Goal: Information Seeking & Learning: Learn about a topic

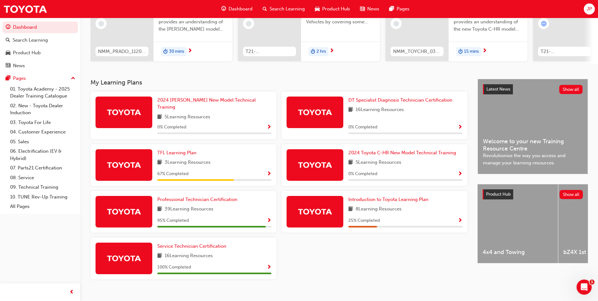
scroll to position [87, 0]
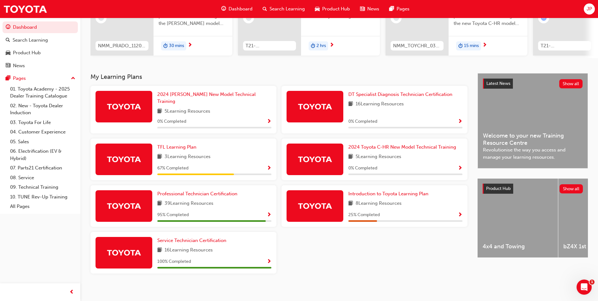
click at [268, 166] on span "Show Progress" at bounding box center [269, 169] width 5 height 6
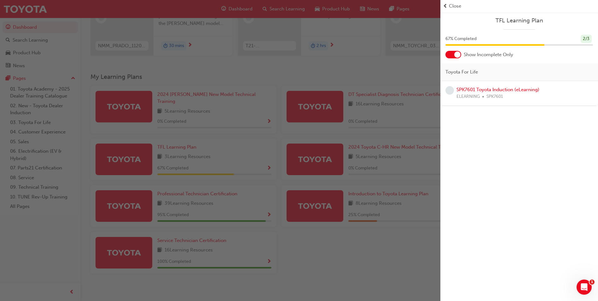
click at [454, 5] on span "Close" at bounding box center [455, 6] width 12 height 7
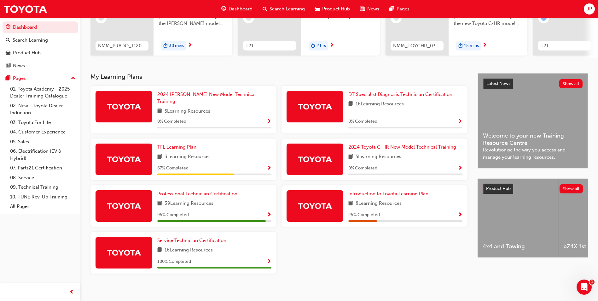
click at [270, 212] on span "Show Progress" at bounding box center [269, 215] width 5 height 6
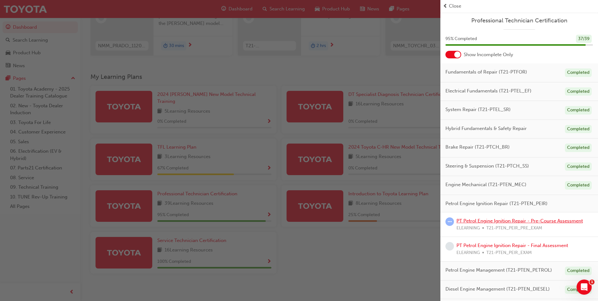
click at [503, 222] on link "PT Petrol Engine Ignition Repair - Pre-Course Assessment" at bounding box center [520, 221] width 126 height 6
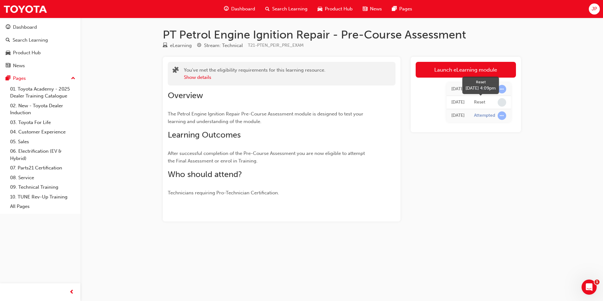
click at [505, 103] on span "learningRecordVerb_NONE-icon" at bounding box center [502, 102] width 9 height 9
click at [201, 78] on button "Show details" at bounding box center [197, 77] width 27 height 7
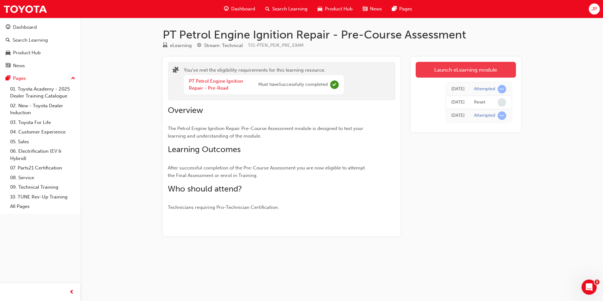
click at [460, 68] on link "Launch eLearning module" at bounding box center [466, 70] width 100 height 16
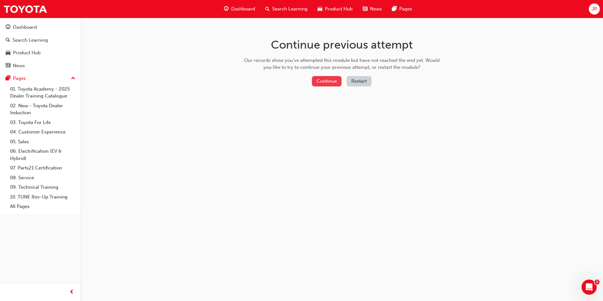
click at [315, 79] on button "Continue" at bounding box center [327, 81] width 30 height 10
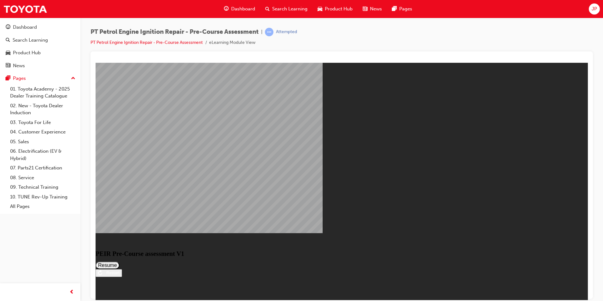
click at [120, 261] on button "Resume" at bounding box center [108, 265] width 24 height 8
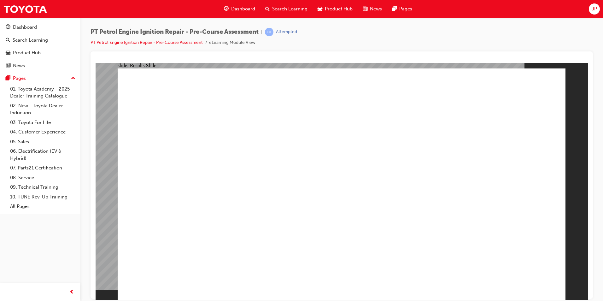
drag, startPoint x: 267, startPoint y: 184, endPoint x: 269, endPoint y: 186, distance: 3.4
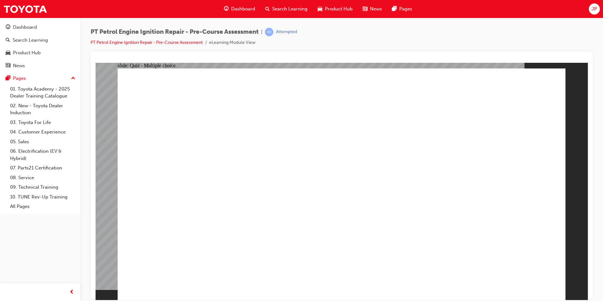
drag, startPoint x: 398, startPoint y: 214, endPoint x: 400, endPoint y: 177, distance: 37.2
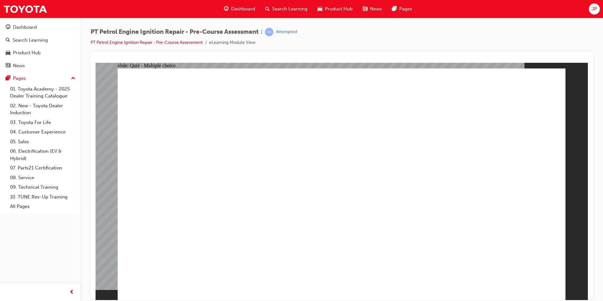
drag, startPoint x: 372, startPoint y: 179, endPoint x: 366, endPoint y: 210, distance: 31.1
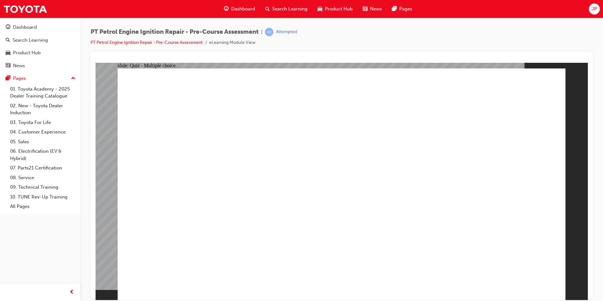
drag, startPoint x: 366, startPoint y: 210, endPoint x: 368, endPoint y: 185, distance: 24.7
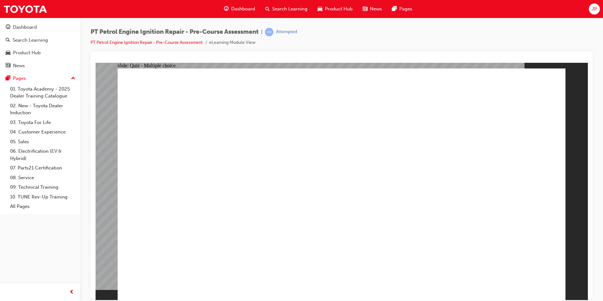
drag, startPoint x: 330, startPoint y: 189, endPoint x: 328, endPoint y: 206, distance: 16.5
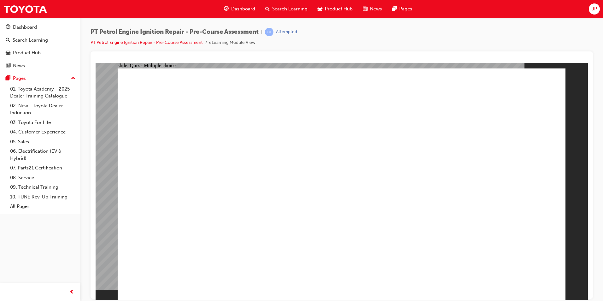
drag, startPoint x: 327, startPoint y: 230, endPoint x: 347, endPoint y: 223, distance: 21.1
click at [273, 32] on span "learningRecordVerb_ATTEMPT-icon" at bounding box center [269, 32] width 9 height 9
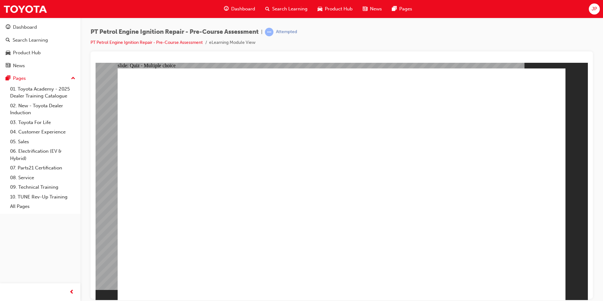
drag, startPoint x: 282, startPoint y: 257, endPoint x: 286, endPoint y: 256, distance: 4.2
drag, startPoint x: 287, startPoint y: 256, endPoint x: 368, endPoint y: 254, distance: 81.4
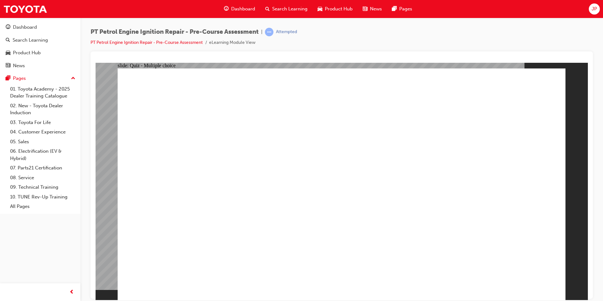
drag, startPoint x: 414, startPoint y: 243, endPoint x: 410, endPoint y: 243, distance: 4.1
drag, startPoint x: 394, startPoint y: 236, endPoint x: 263, endPoint y: 246, distance: 131.3
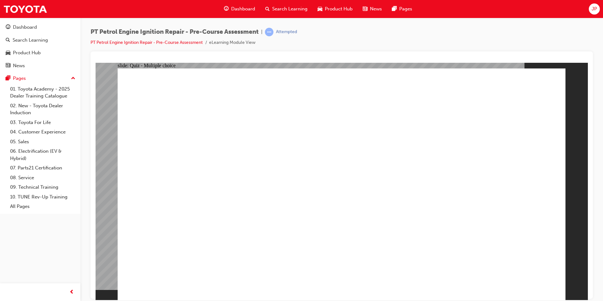
drag, startPoint x: 311, startPoint y: 271, endPoint x: 315, endPoint y: 243, distance: 28.7
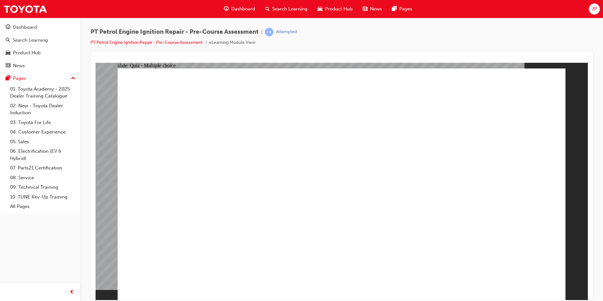
drag, startPoint x: 299, startPoint y: 284, endPoint x: 299, endPoint y: 279, distance: 4.7
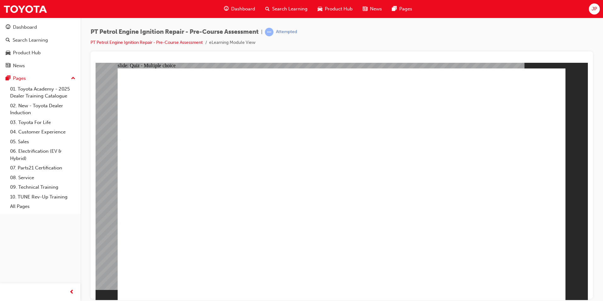
drag, startPoint x: 342, startPoint y: 221, endPoint x: 350, endPoint y: 214, distance: 11.2
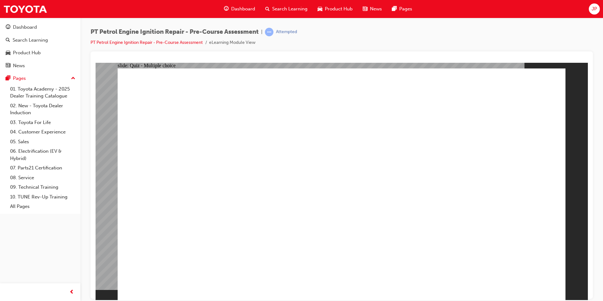
drag, startPoint x: 356, startPoint y: 212, endPoint x: 432, endPoint y: 190, distance: 78.8
drag, startPoint x: 424, startPoint y: 191, endPoint x: 422, endPoint y: 180, distance: 10.8
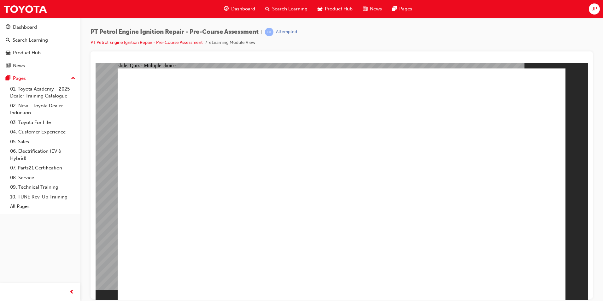
drag, startPoint x: 421, startPoint y: 171, endPoint x: 521, endPoint y: 248, distance: 125.7
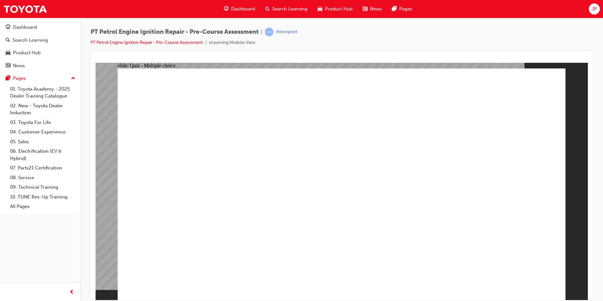
drag, startPoint x: 407, startPoint y: 246, endPoint x: 397, endPoint y: 178, distance: 68.9
drag, startPoint x: 397, startPoint y: 176, endPoint x: 504, endPoint y: 258, distance: 134.5
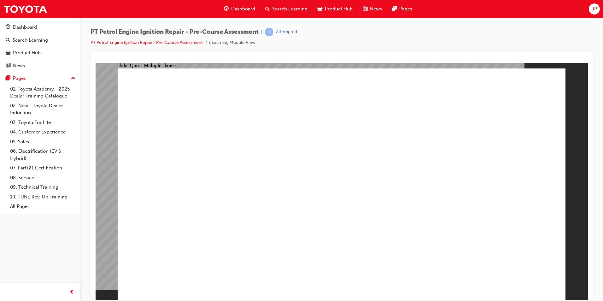
click at [190, 43] on link "PT Petrol Engine Ignition Repair - Pre-Course Assessment" at bounding box center [147, 42] width 112 height 5
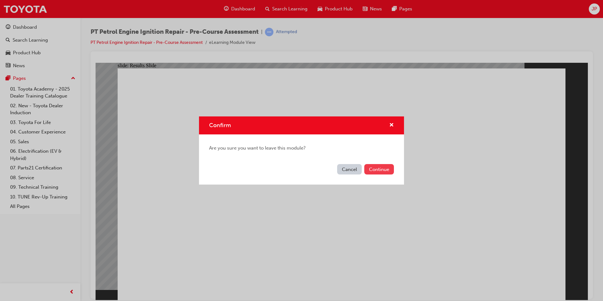
click at [375, 169] on button "Continue" at bounding box center [379, 169] width 30 height 10
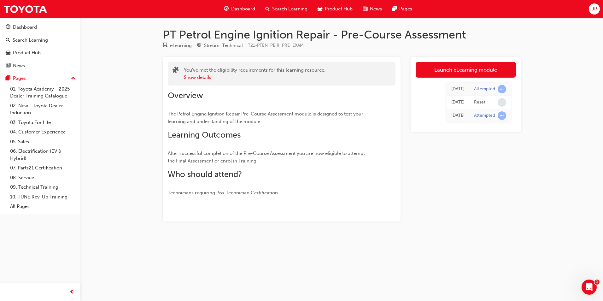
click at [590, 286] on icon "Open Intercom Messenger" at bounding box center [589, 286] width 4 height 5
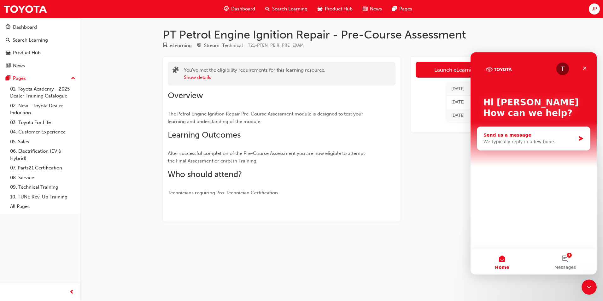
click at [508, 134] on div "Send us a message" at bounding box center [529, 135] width 92 height 7
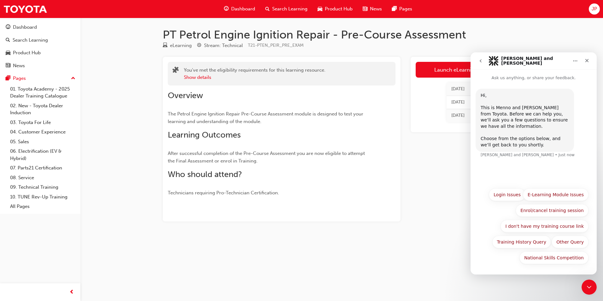
click at [480, 61] on icon "go back" at bounding box center [480, 60] width 5 height 5
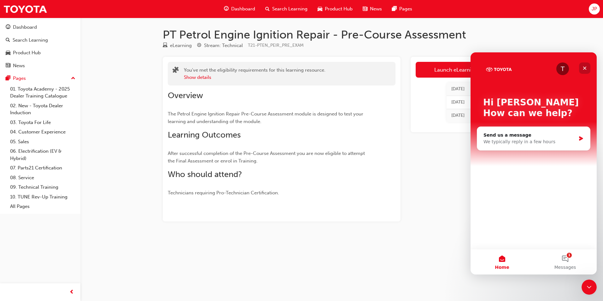
click at [583, 67] on icon "Close" at bounding box center [584, 68] width 5 height 5
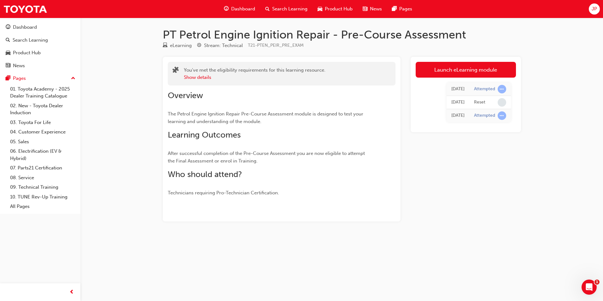
click at [246, 8] on span "Dashboard" at bounding box center [243, 8] width 24 height 7
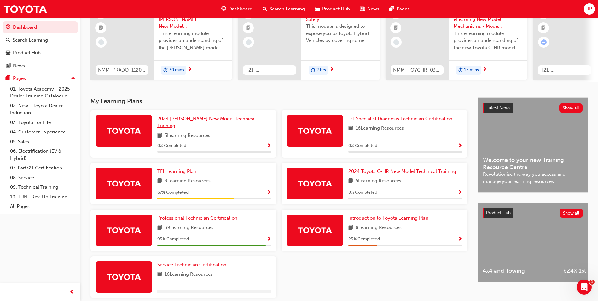
scroll to position [87, 0]
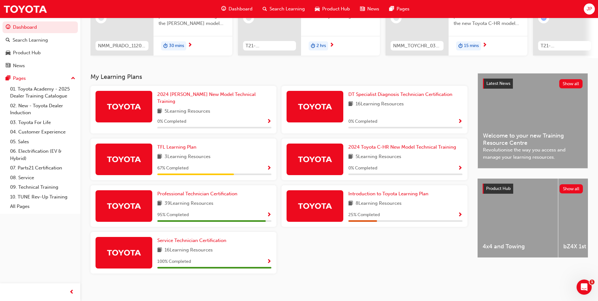
click at [270, 212] on span "Show Progress" at bounding box center [269, 215] width 5 height 6
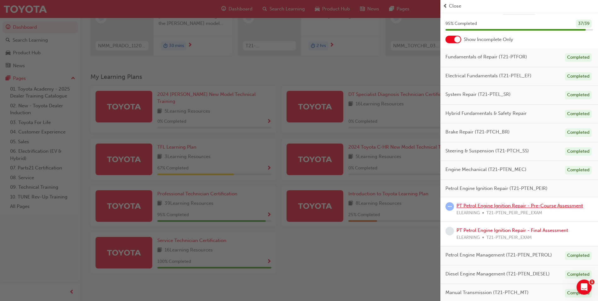
scroll to position [0, 0]
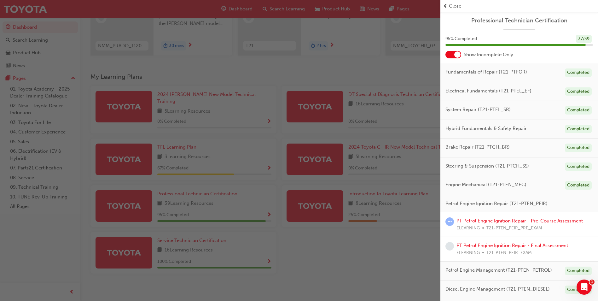
click at [520, 221] on link "PT Petrol Engine Ignition Repair - Pre-Course Assessment" at bounding box center [520, 221] width 126 height 6
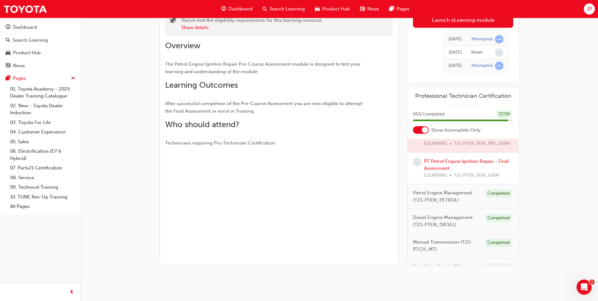
scroll to position [189, 0]
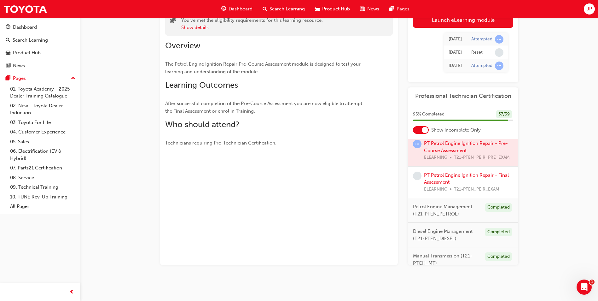
click at [481, 158] on div at bounding box center [463, 151] width 110 height 32
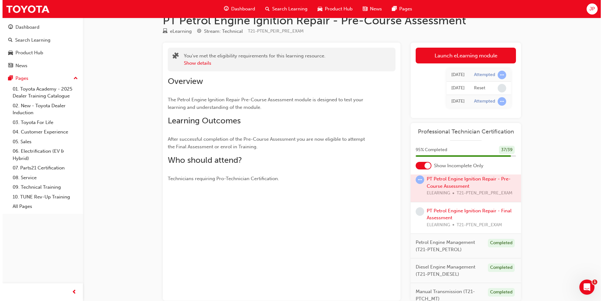
scroll to position [0, 0]
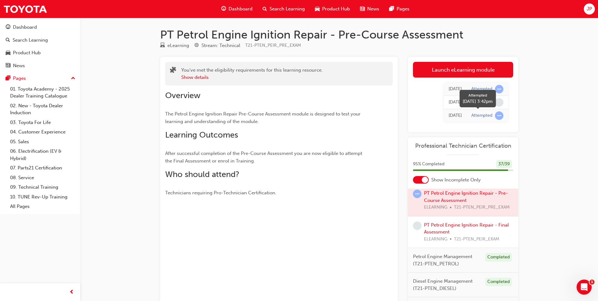
click at [498, 116] on span "learningRecordVerb_ATTEMPT-icon" at bounding box center [499, 115] width 9 height 9
click at [503, 104] on span "learningRecordVerb_NONE-icon" at bounding box center [499, 102] width 9 height 9
drag, startPoint x: 503, startPoint y: 104, endPoint x: 484, endPoint y: 105, distance: 19.2
click at [503, 105] on div at bounding box center [499, 102] width 9 height 9
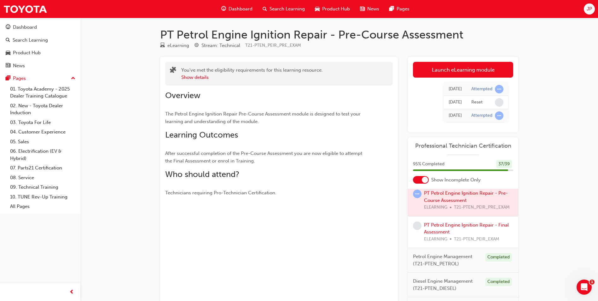
click at [463, 105] on td "[DATE]" at bounding box center [455, 102] width 23 height 13
click at [476, 102] on div "Reset" at bounding box center [477, 102] width 11 height 6
drag, startPoint x: 476, startPoint y: 102, endPoint x: 214, endPoint y: 300, distance: 328.6
click at [477, 102] on div "Reset" at bounding box center [477, 102] width 11 height 6
click at [481, 100] on div "Reset" at bounding box center [477, 102] width 11 height 6
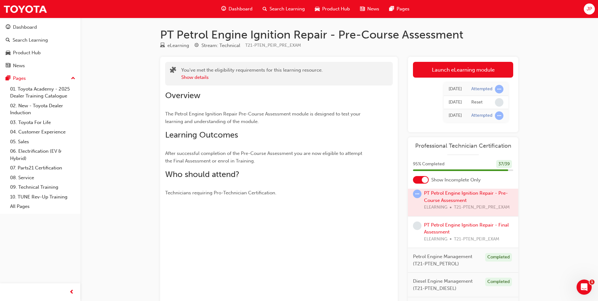
click at [479, 102] on div "Reset" at bounding box center [477, 102] width 11 height 6
drag, startPoint x: 479, startPoint y: 102, endPoint x: 493, endPoint y: 100, distance: 14.0
click at [493, 100] on div "Reset" at bounding box center [488, 102] width 32 height 9
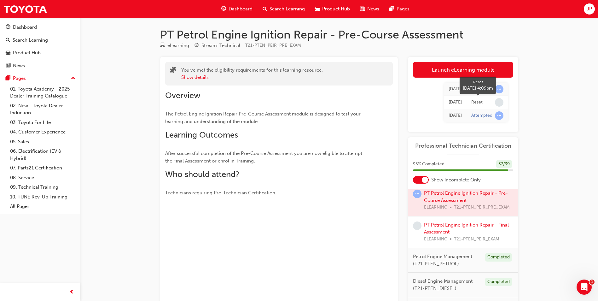
click at [495, 100] on div "Reset" at bounding box center [488, 102] width 32 height 9
click at [498, 100] on span "learningRecordVerb_NONE-icon" at bounding box center [499, 102] width 9 height 9
click at [500, 101] on span "learningRecordVerb_NONE-icon" at bounding box center [499, 102] width 9 height 9
click at [500, 102] on span "learningRecordVerb_NONE-icon" at bounding box center [499, 102] width 9 height 9
click at [500, 103] on span "learningRecordVerb_NONE-icon" at bounding box center [499, 102] width 9 height 9
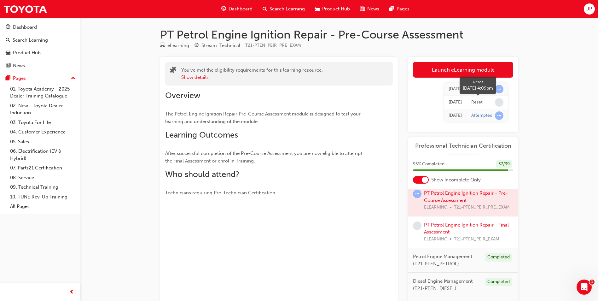
click at [497, 105] on span "learningRecordVerb_NONE-icon" at bounding box center [499, 102] width 9 height 9
drag, startPoint x: 490, startPoint y: 105, endPoint x: 485, endPoint y: 105, distance: 4.4
click at [485, 105] on div "Reset" at bounding box center [488, 102] width 32 height 9
click at [449, 106] on div "[DATE]" at bounding box center [455, 102] width 13 height 7
click at [453, 105] on div "[DATE]" at bounding box center [455, 102] width 13 height 7
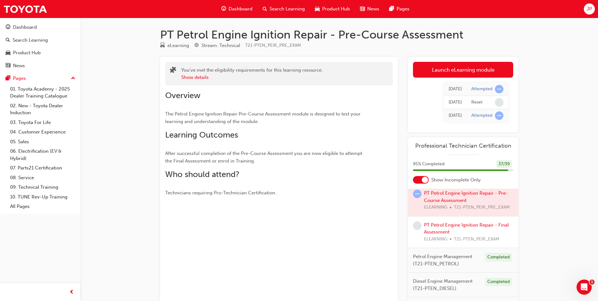
drag, startPoint x: 453, startPoint y: 105, endPoint x: 461, endPoint y: 109, distance: 9.2
click at [455, 104] on div "[DATE]" at bounding box center [455, 102] width 13 height 7
click at [497, 101] on span "learningRecordVerb_NONE-icon" at bounding box center [499, 102] width 9 height 9
click at [477, 215] on div at bounding box center [463, 201] width 110 height 32
click at [445, 208] on div at bounding box center [463, 201] width 110 height 32
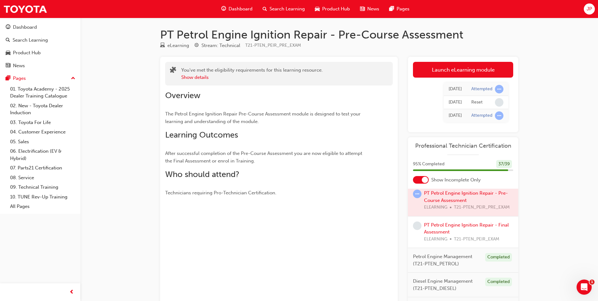
click at [445, 208] on div at bounding box center [463, 201] width 110 height 32
click at [474, 69] on link "Launch eLearning module" at bounding box center [463, 70] width 100 height 16
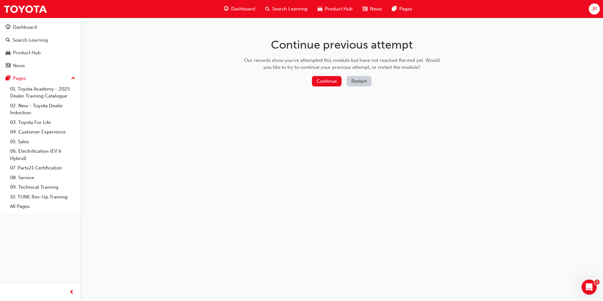
click at [359, 79] on button "Restart" at bounding box center [359, 81] width 25 height 10
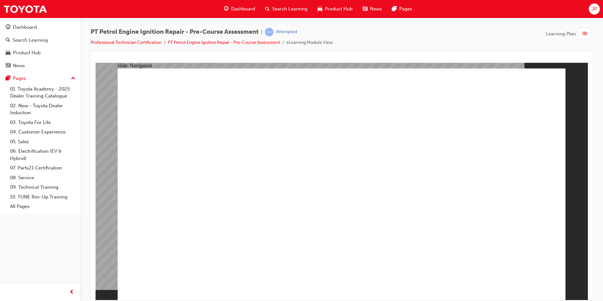
radio input "true"
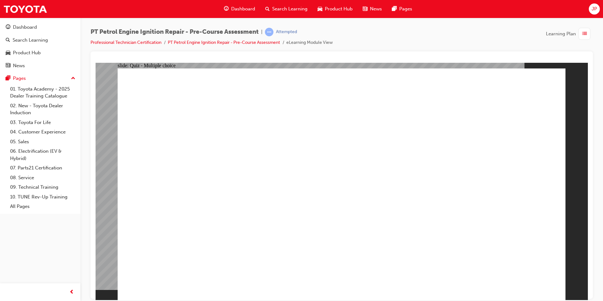
radio input "true"
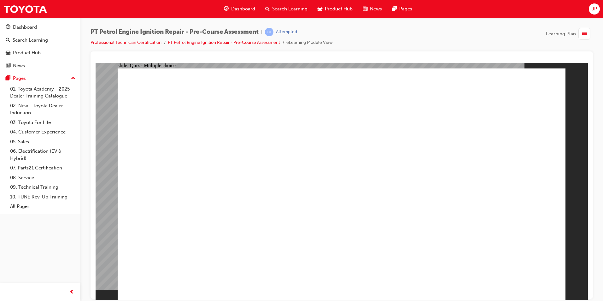
radio input "false"
radio input "true"
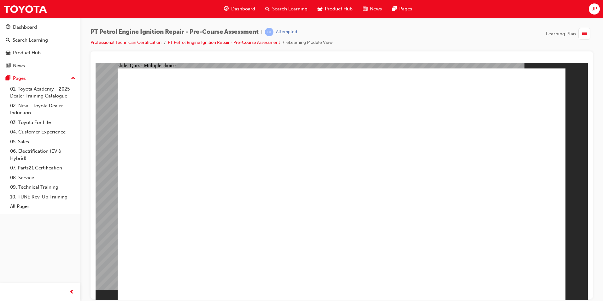
radio input "true"
radio input "false"
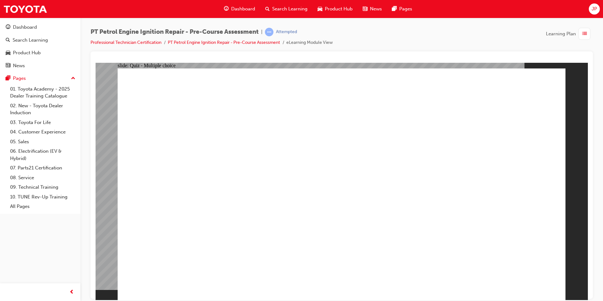
radio input "false"
radio input "true"
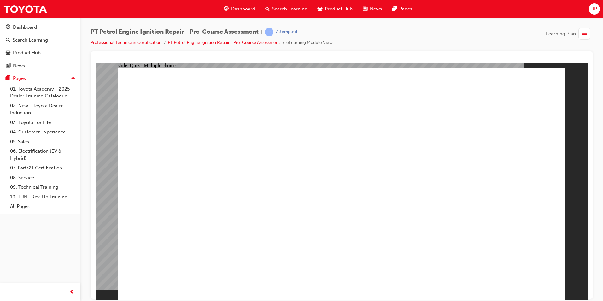
radio input "true"
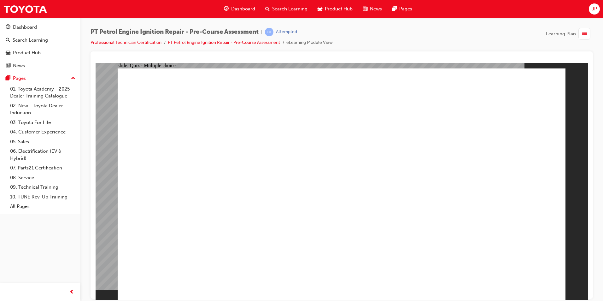
radio input "true"
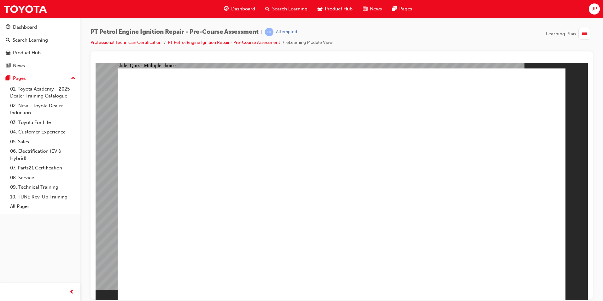
radio input "true"
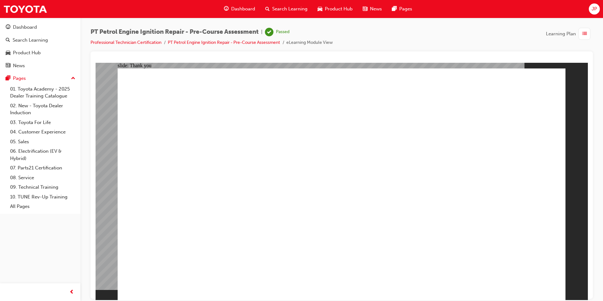
click at [143, 41] on link "Professional Technician Certification" at bounding box center [126, 42] width 71 height 5
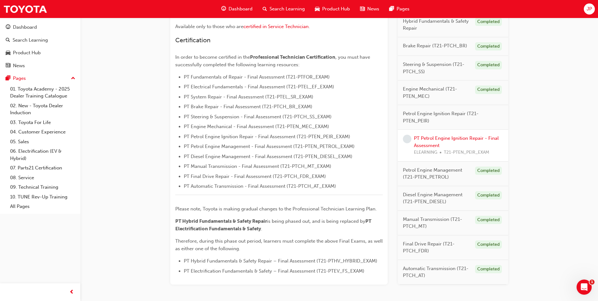
scroll to position [173, 0]
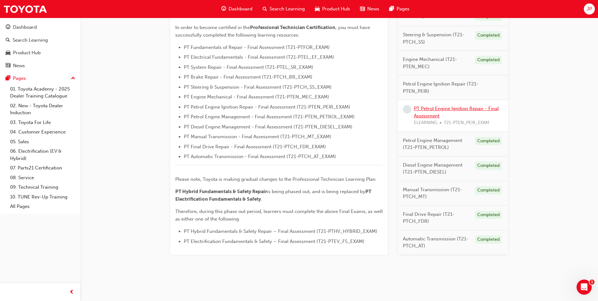
click at [460, 108] on link "PT Petrol Engine Ignition Repair - Final Assessment" at bounding box center [456, 112] width 85 height 13
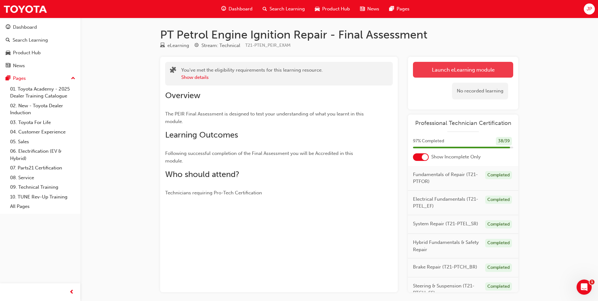
click at [438, 69] on link "Launch eLearning module" at bounding box center [463, 70] width 100 height 16
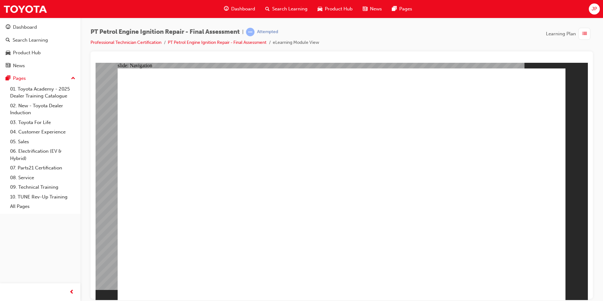
checkbox input "true"
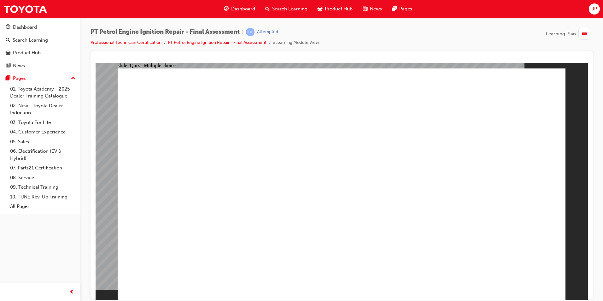
checkbox input "true"
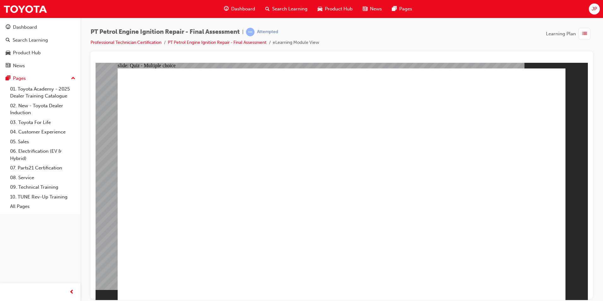
checkbox input "true"
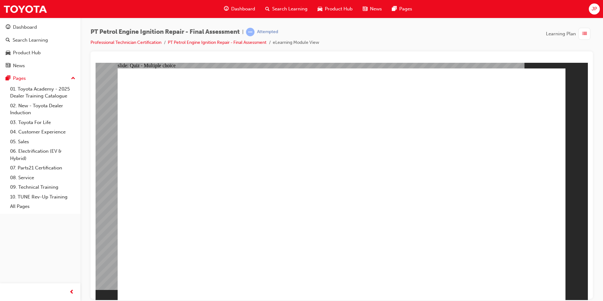
checkbox input "true"
radio input "false"
radio input "true"
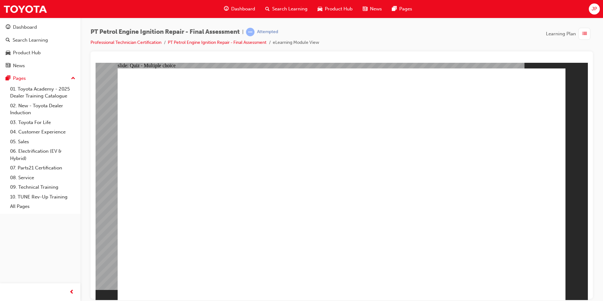
radio input "true"
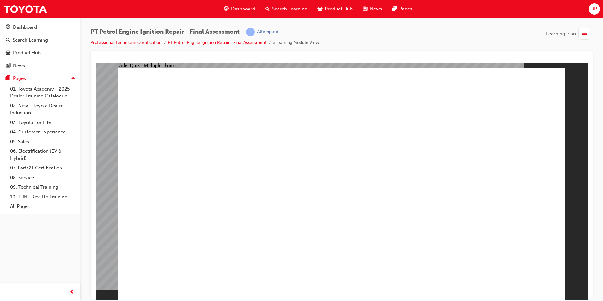
radio input "true"
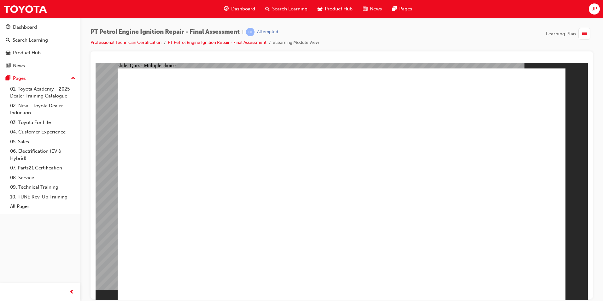
radio input "true"
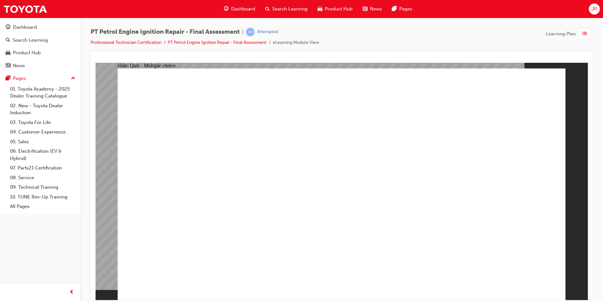
radio input "true"
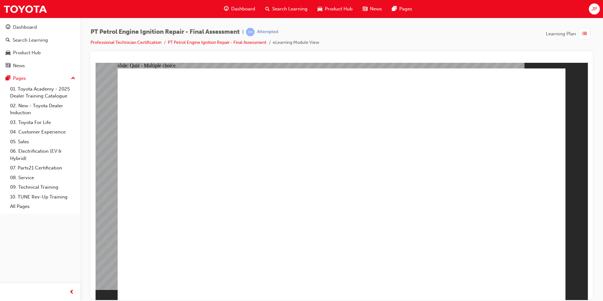
radio input "true"
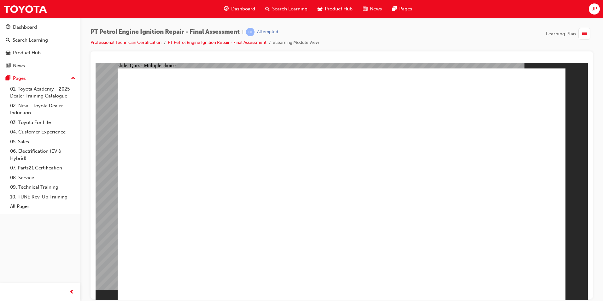
radio input "true"
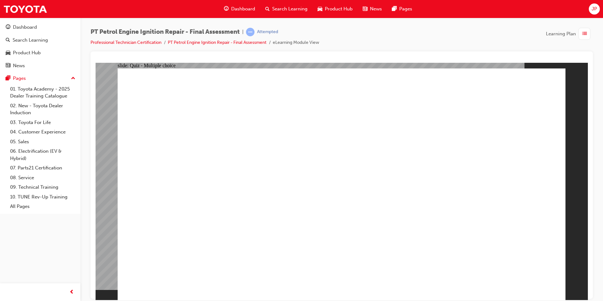
radio input "true"
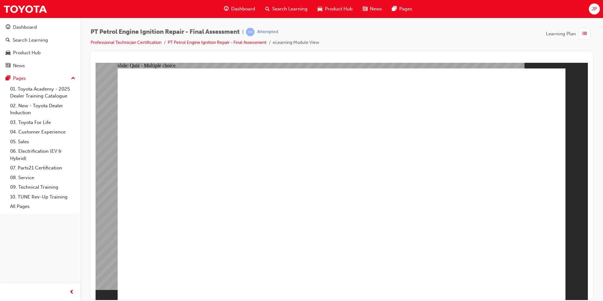
radio input "true"
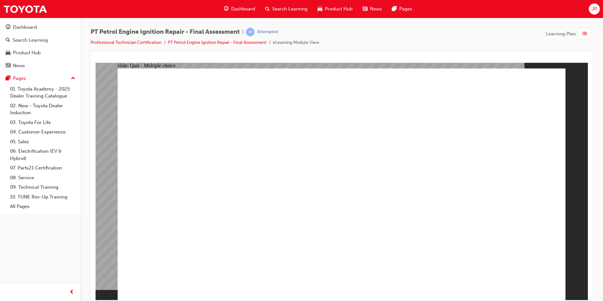
radio input "true"
radio input "false"
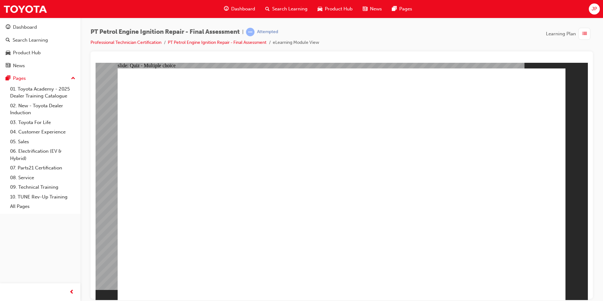
radio input "true"
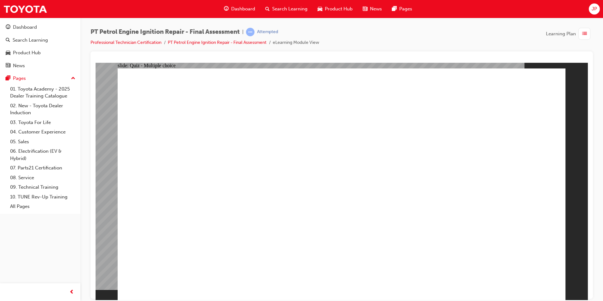
radio input "false"
radio input "true"
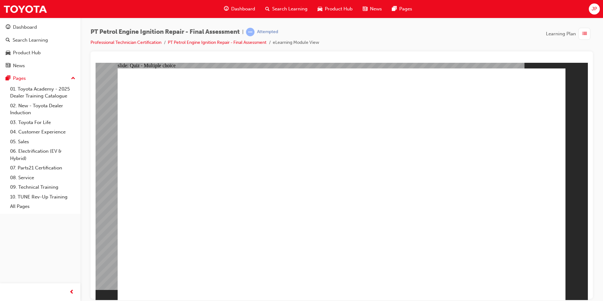
radio input "false"
radio input "true"
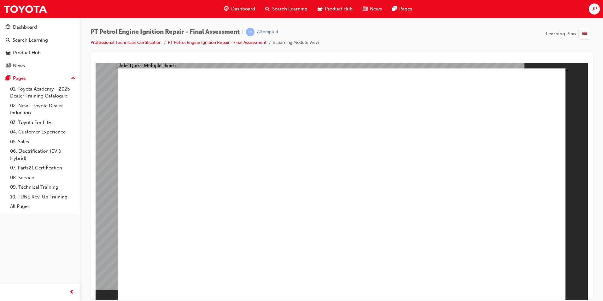
radio input "true"
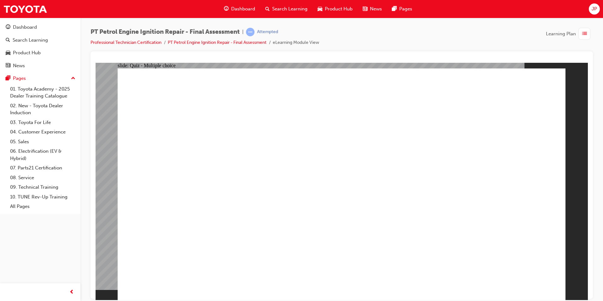
radio input "true"
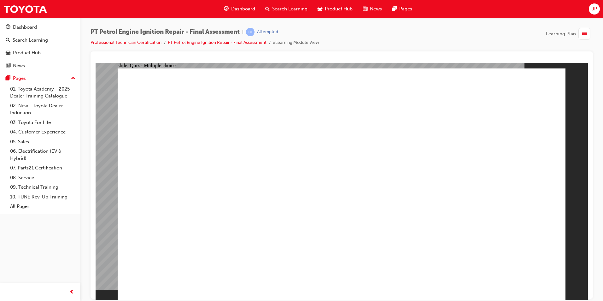
checkbox input "true"
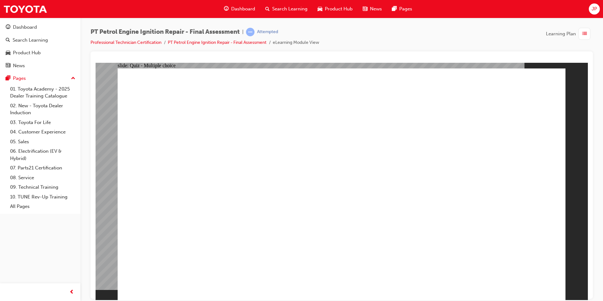
checkbox input "false"
checkbox input "true"
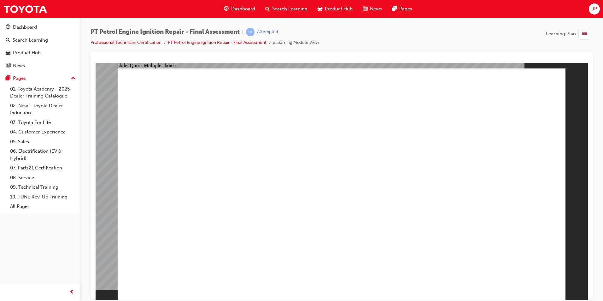
checkbox input "true"
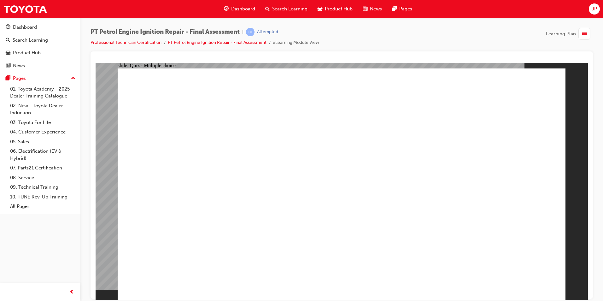
checkbox input "false"
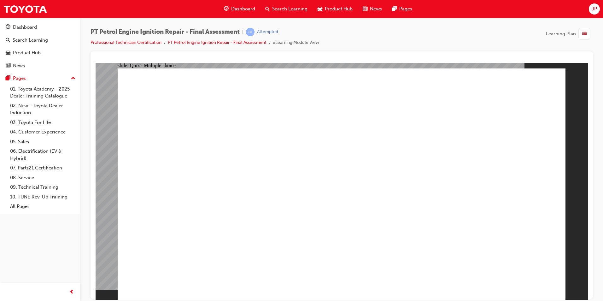
checkbox input "true"
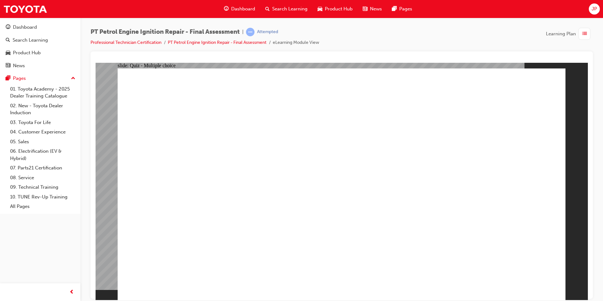
radio input "true"
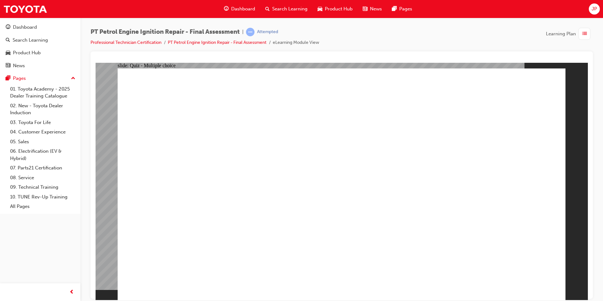
radio input "true"
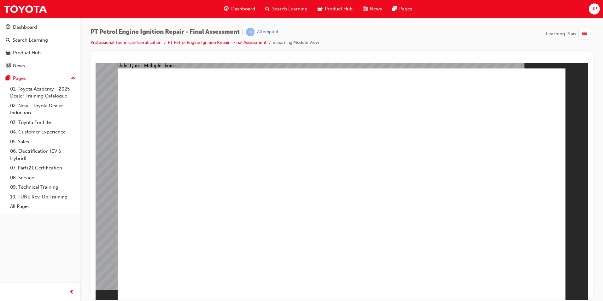
radio input "true"
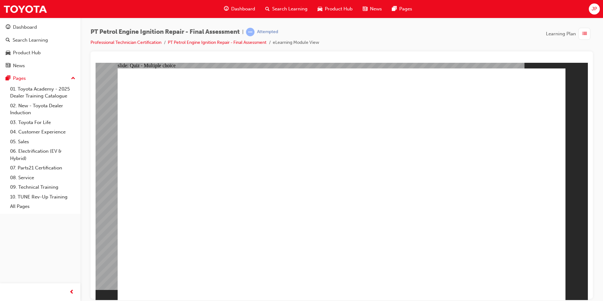
radio input "true"
radio input "false"
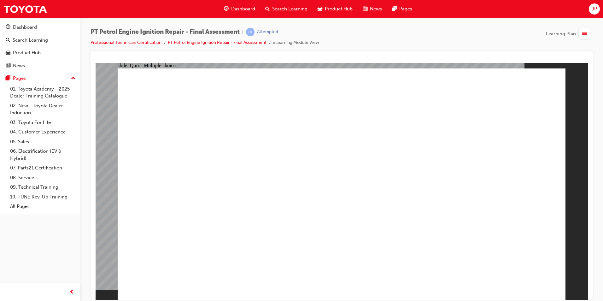
radio input "true"
radio input "false"
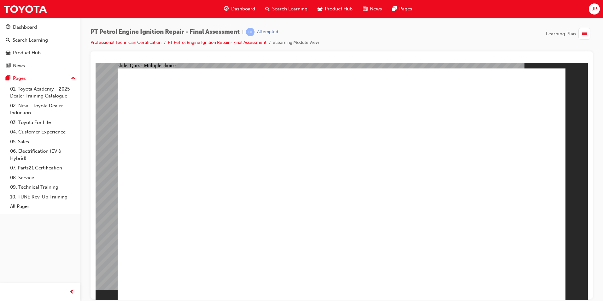
radio input "true"
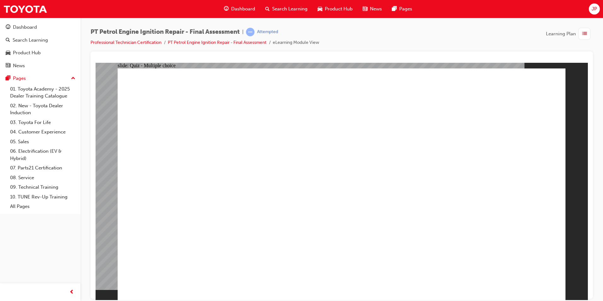
radio input "true"
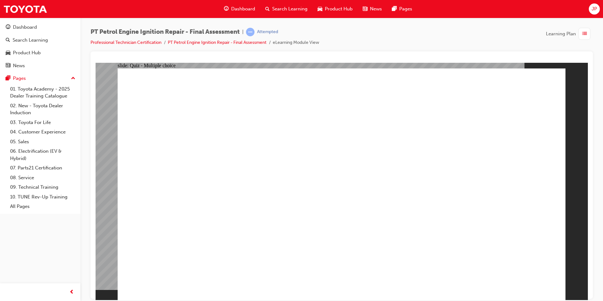
radio input "true"
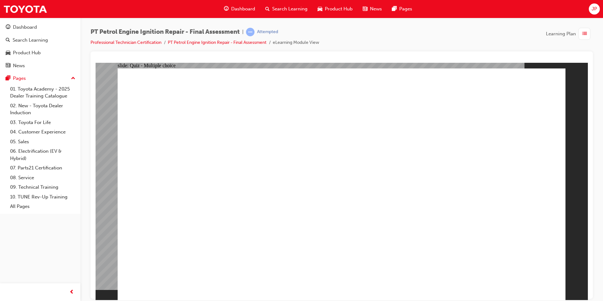
radio input "true"
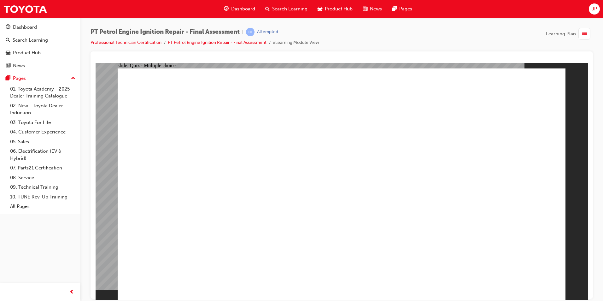
radio input "true"
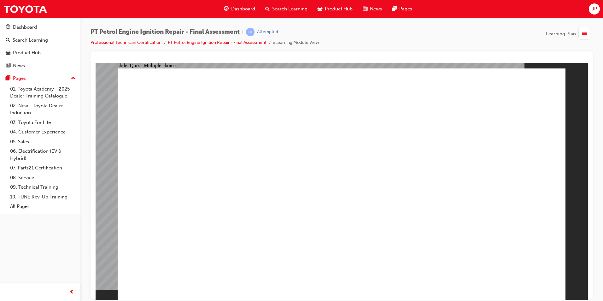
radio input "true"
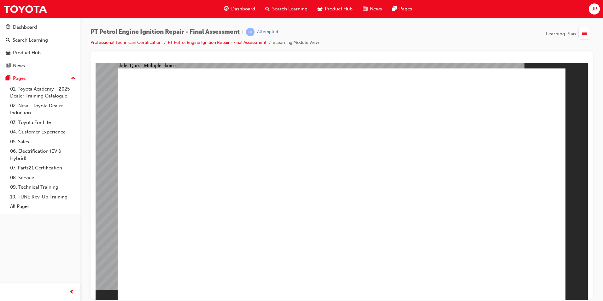
radio input "true"
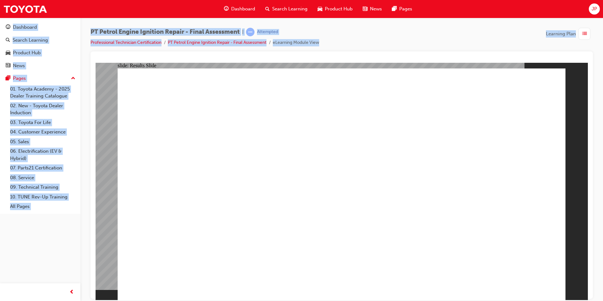
drag, startPoint x: 603, startPoint y: 9, endPoint x: 595, endPoint y: 9, distance: 7.6
click at [595, 9] on div "Dashboard Search Learning Product Hub News Pages JP" at bounding box center [301, 9] width 603 height 18
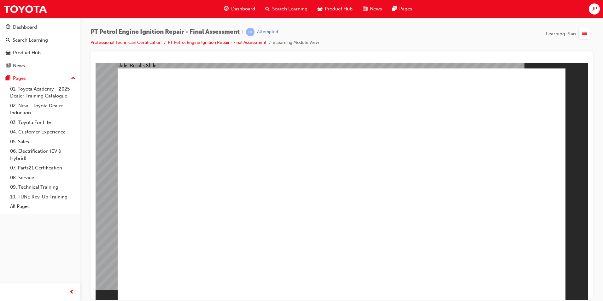
drag, startPoint x: 595, startPoint y: 9, endPoint x: 588, endPoint y: 8, distance: 6.9
click at [588, 8] on div "Dashboard Search Learning Product Hub News Pages JP" at bounding box center [301, 9] width 603 height 18
click at [593, 8] on span "JP" at bounding box center [594, 8] width 5 height 7
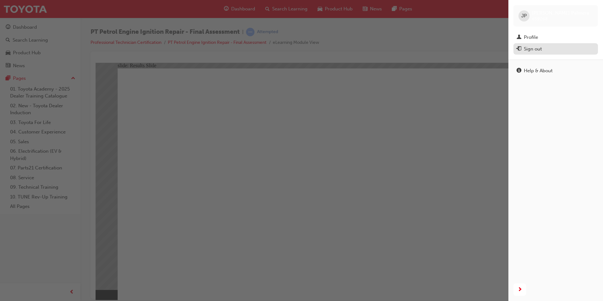
click at [541, 50] on div "Sign out" at bounding box center [533, 48] width 18 height 7
